Goal: Task Accomplishment & Management: Manage account settings

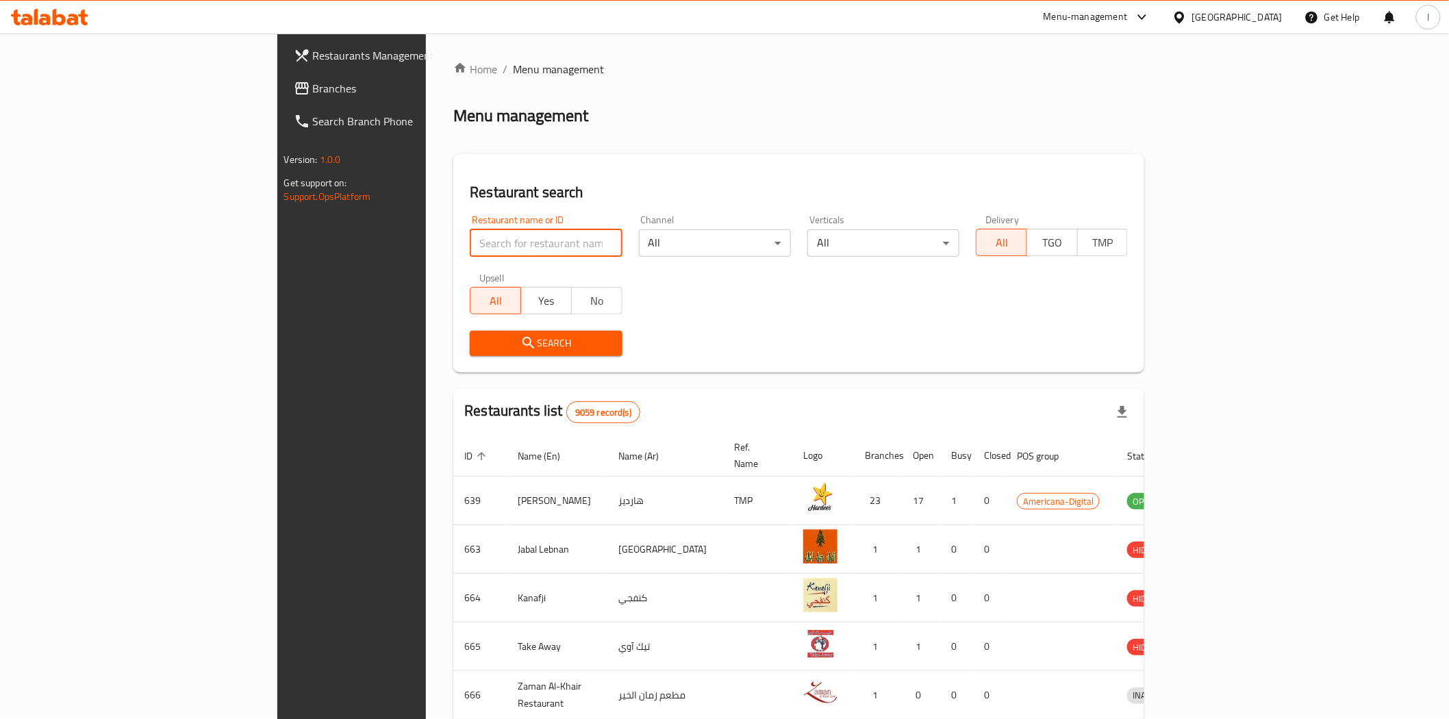
click at [470, 243] on input "search" at bounding box center [546, 242] width 152 height 27
paste input "696672"
type input "696672"
click at [531, 347] on span "Search" at bounding box center [546, 343] width 130 height 17
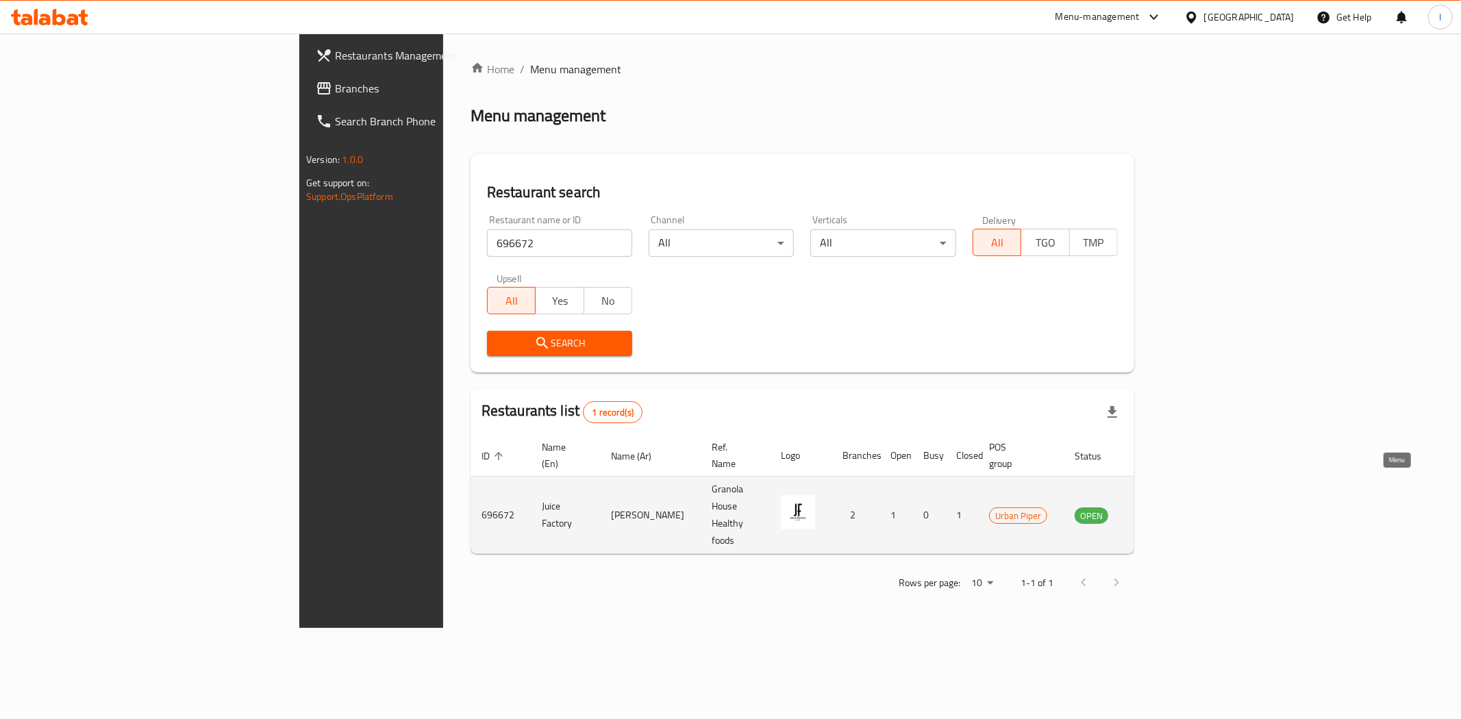
click at [1163, 507] on icon "enhanced table" at bounding box center [1154, 515] width 16 height 16
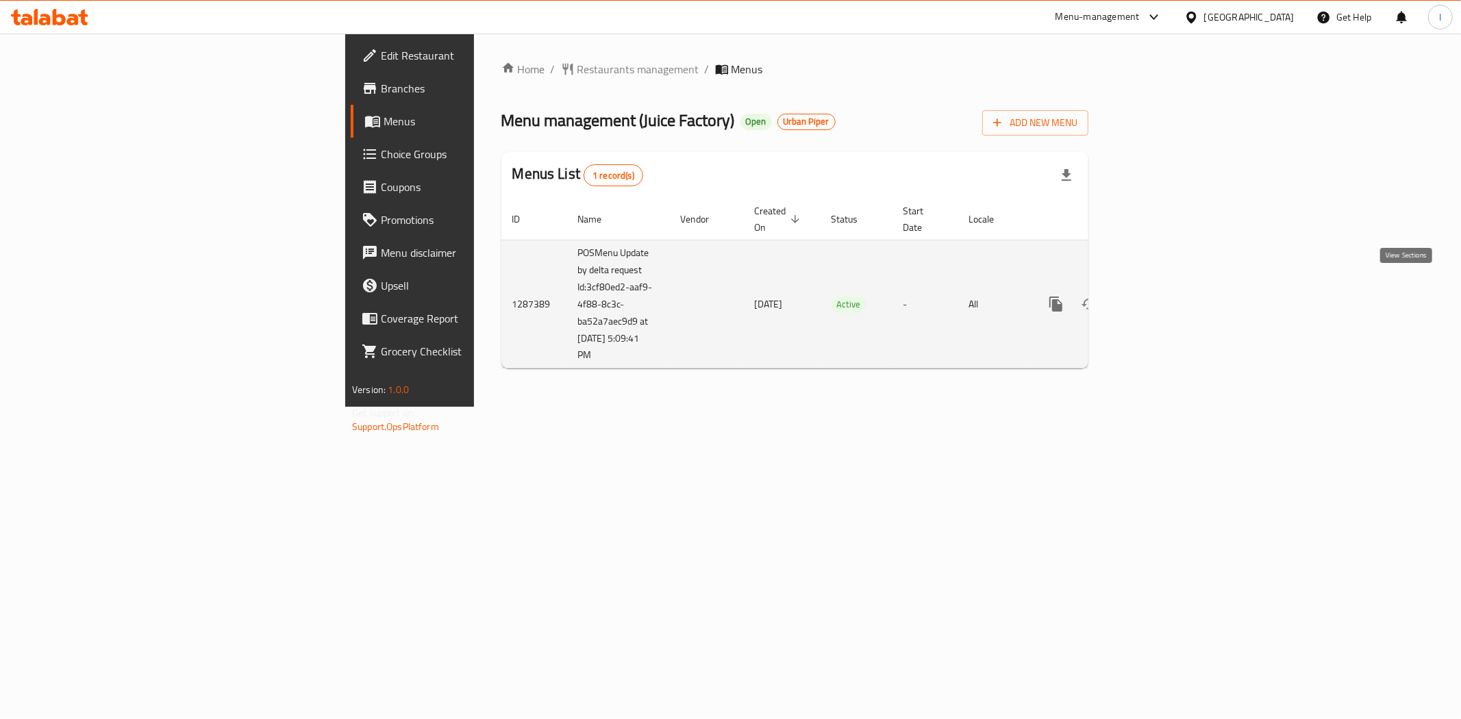
click at [1163, 296] on icon "enhanced table" at bounding box center [1154, 304] width 16 height 16
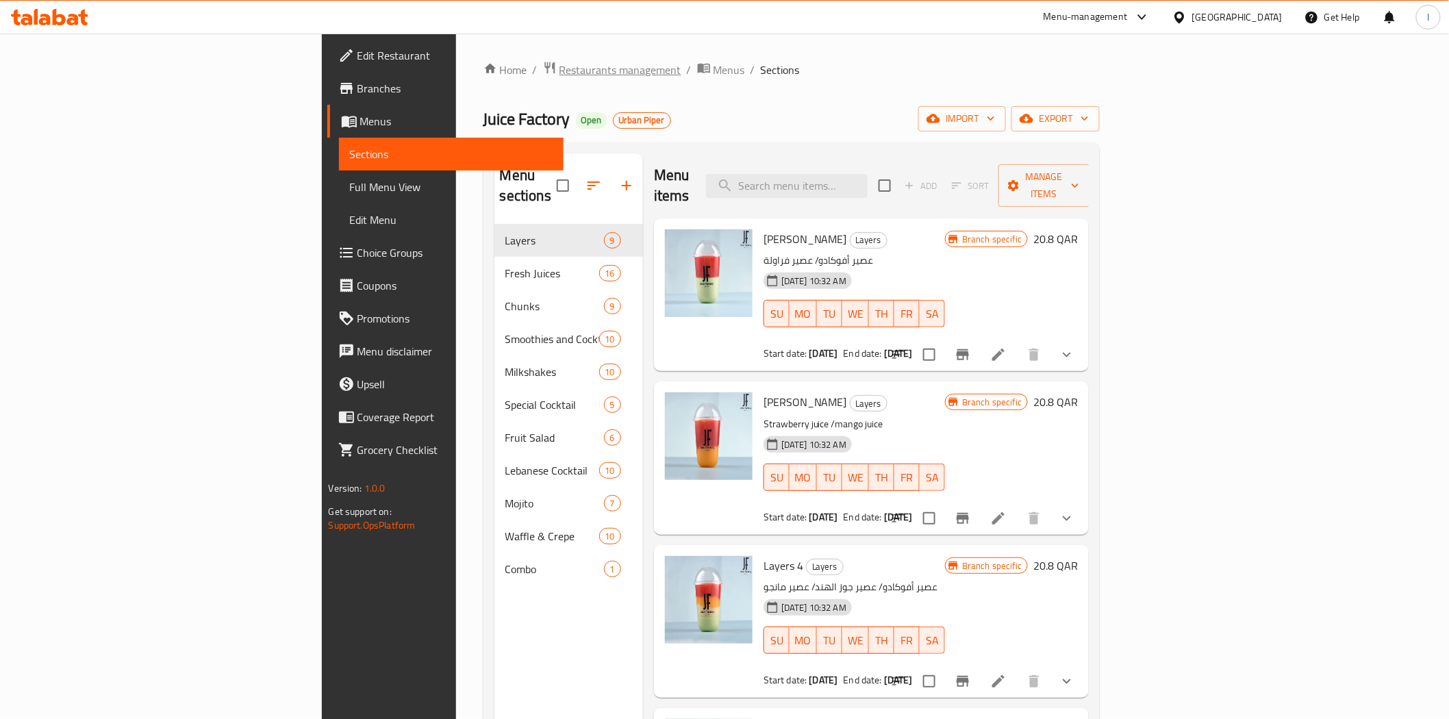
click at [559, 74] on span "Restaurants management" at bounding box center [620, 70] width 122 height 16
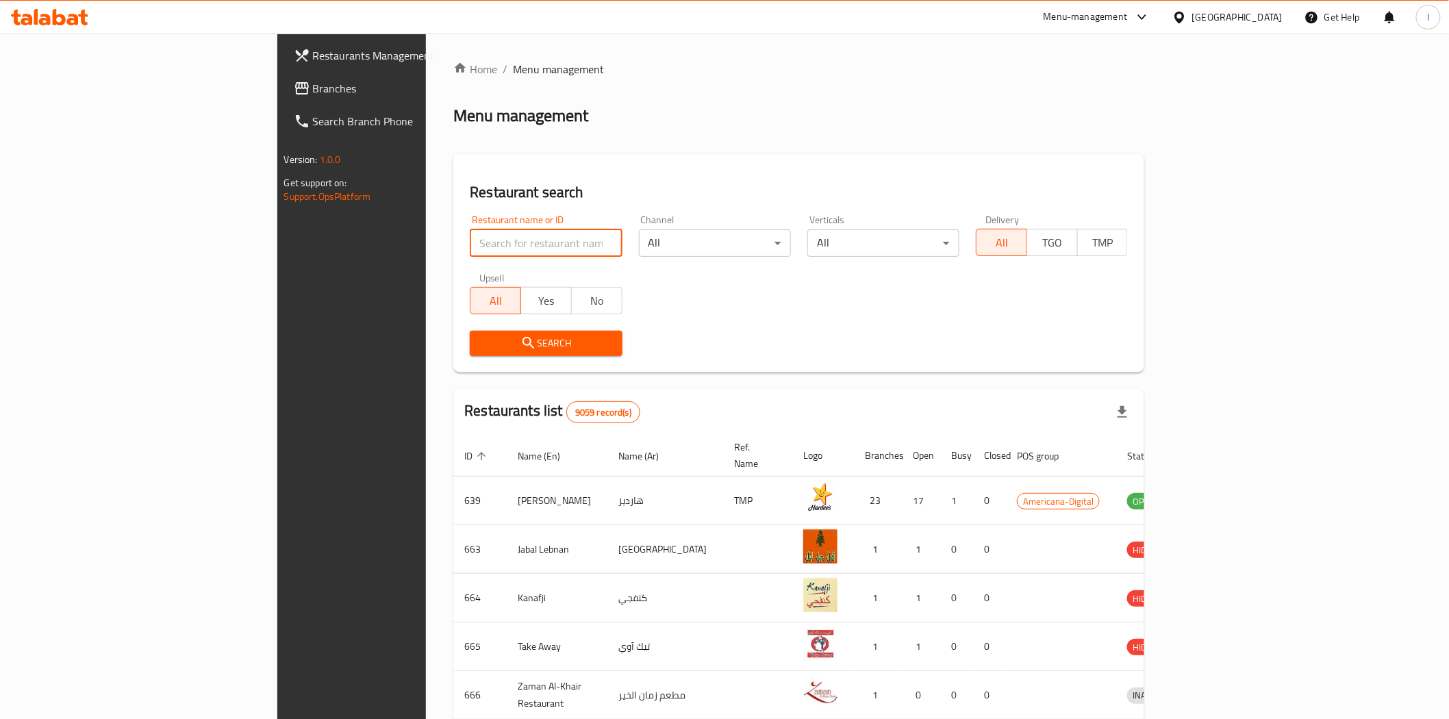
click at [470, 250] on input "search" at bounding box center [546, 242] width 152 height 27
paste input "25060"
type input "25060"
click at [508, 337] on span "Search" at bounding box center [546, 343] width 130 height 17
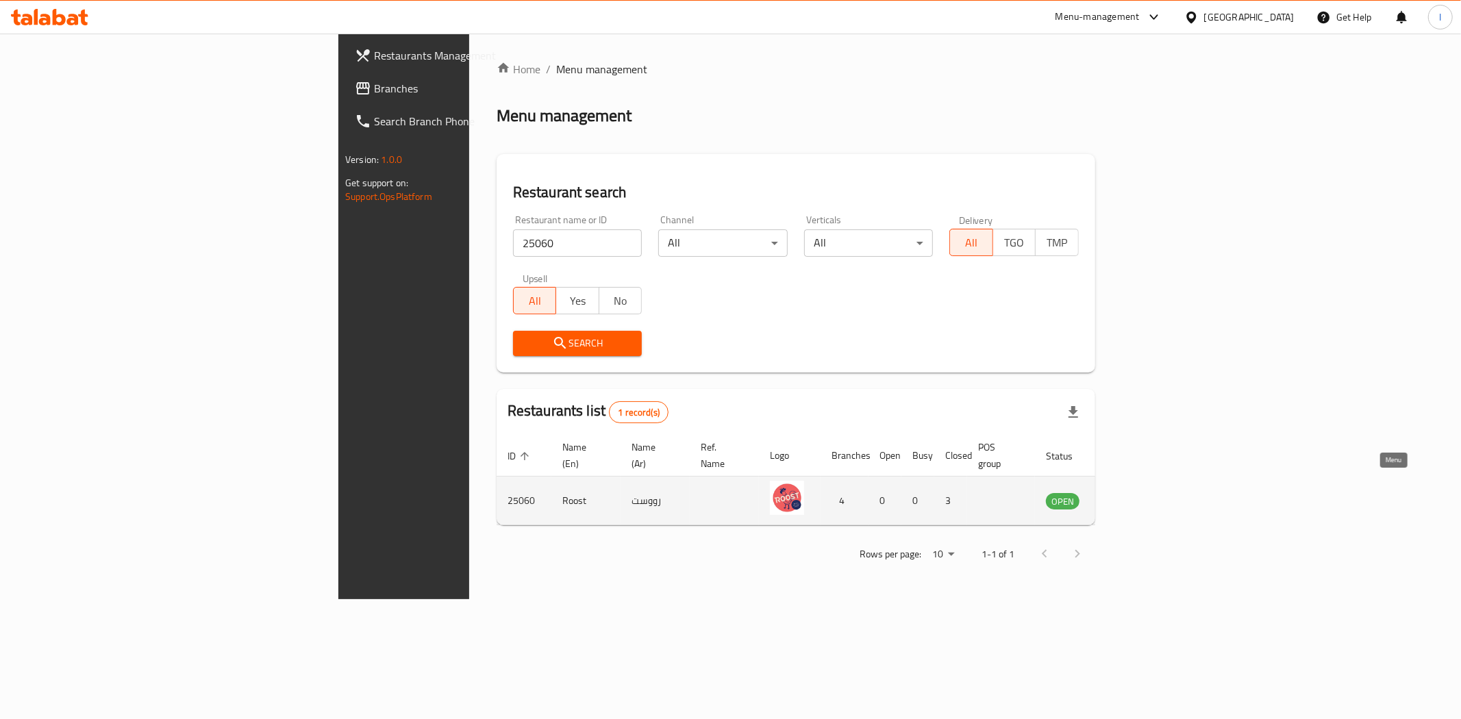
click at [1134, 492] on icon "enhanced table" at bounding box center [1125, 500] width 16 height 16
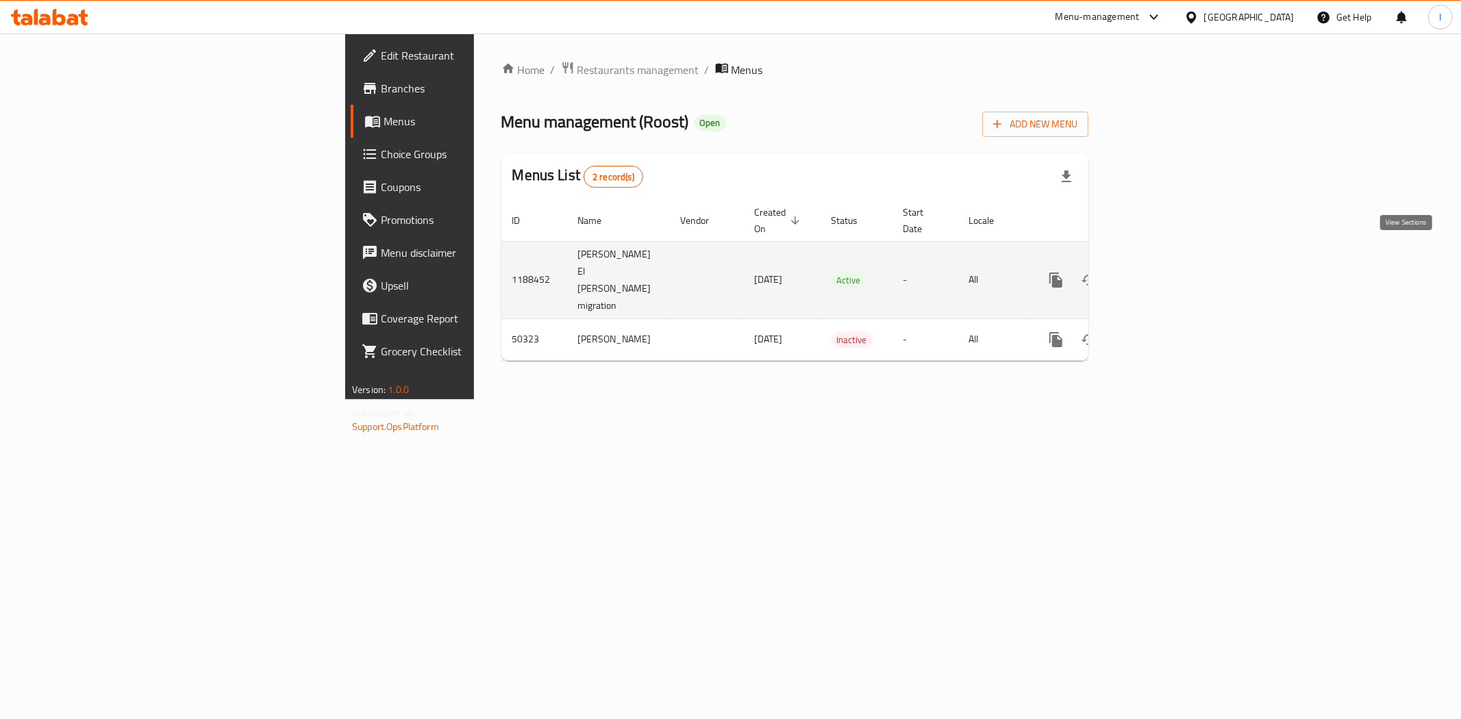
click at [1161, 274] on icon "enhanced table" at bounding box center [1154, 280] width 12 height 12
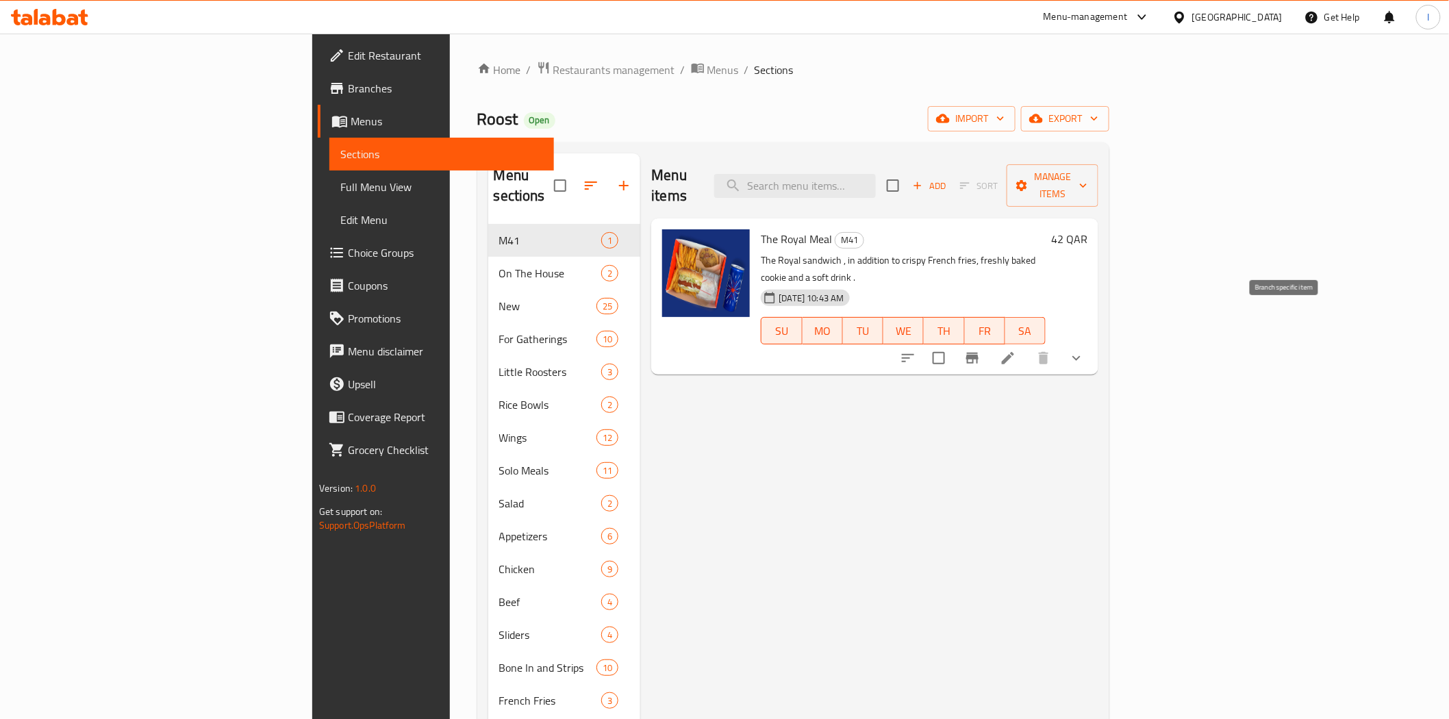
click at [978, 353] on icon "Branch-specific-item" at bounding box center [972, 358] width 12 height 11
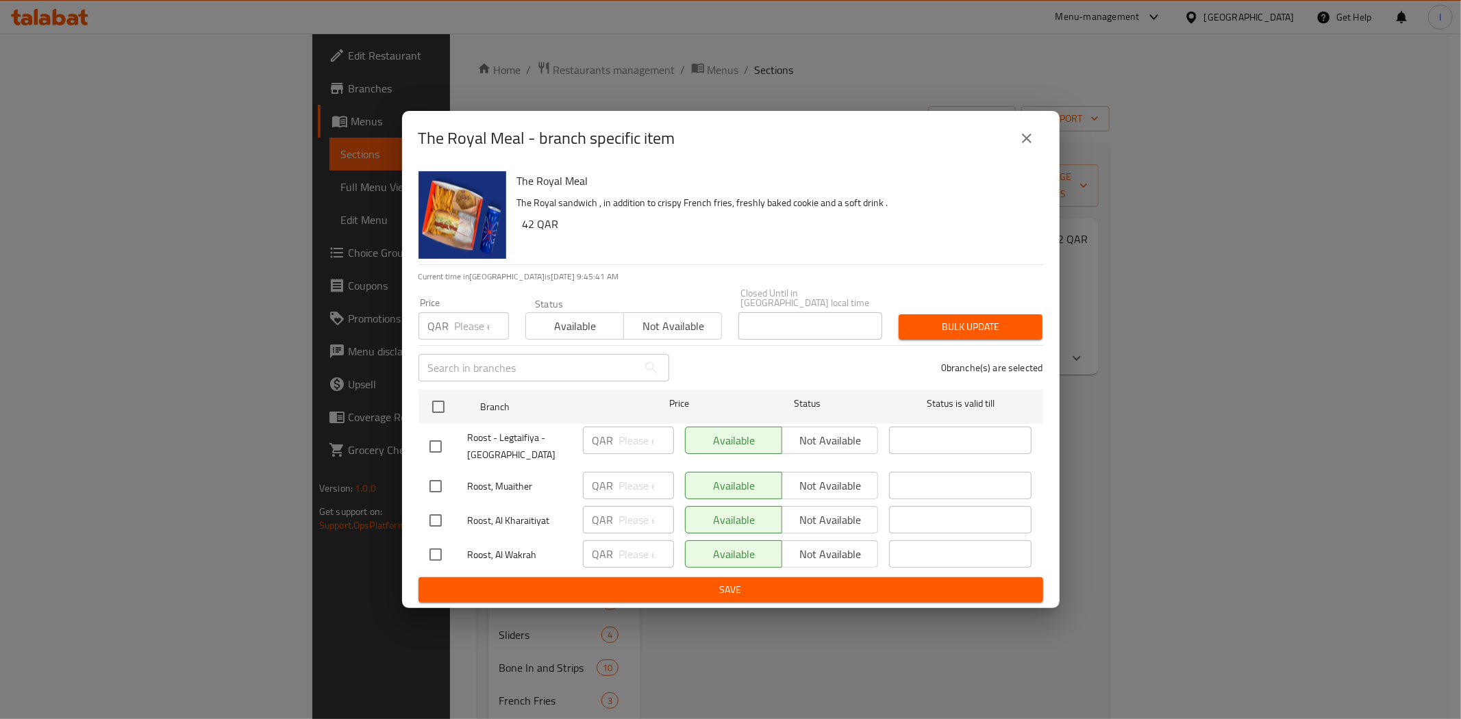
click at [1024, 143] on icon "close" at bounding box center [1027, 139] width 10 height 10
